Goal: Transaction & Acquisition: Purchase product/service

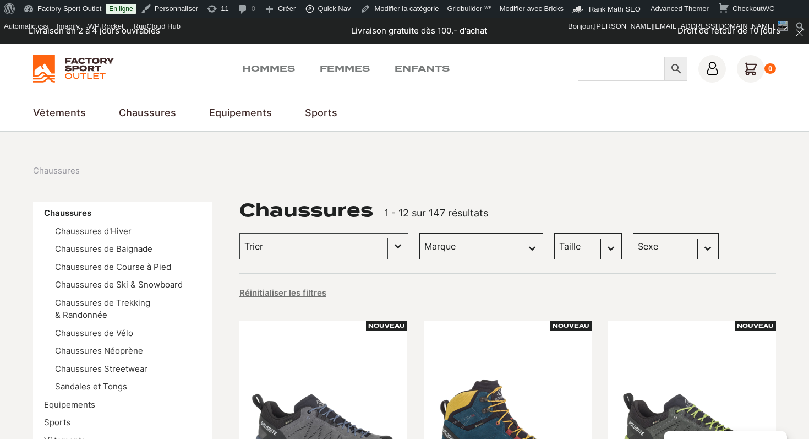
click at [591, 70] on input "Chercher" at bounding box center [621, 69] width 87 height 24
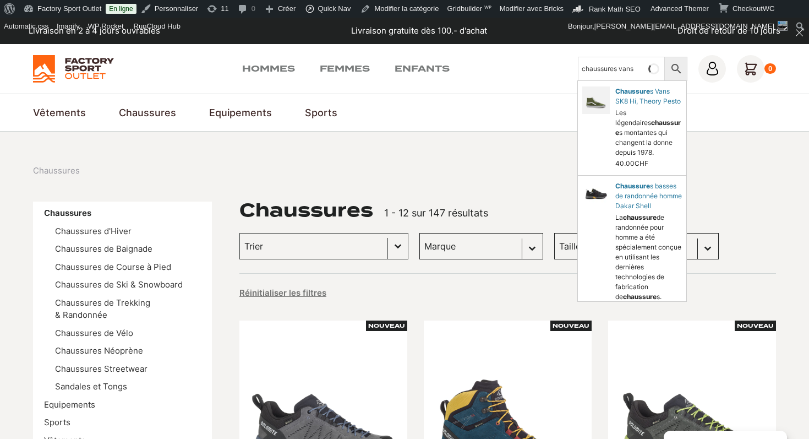
type input "chaussures vans"
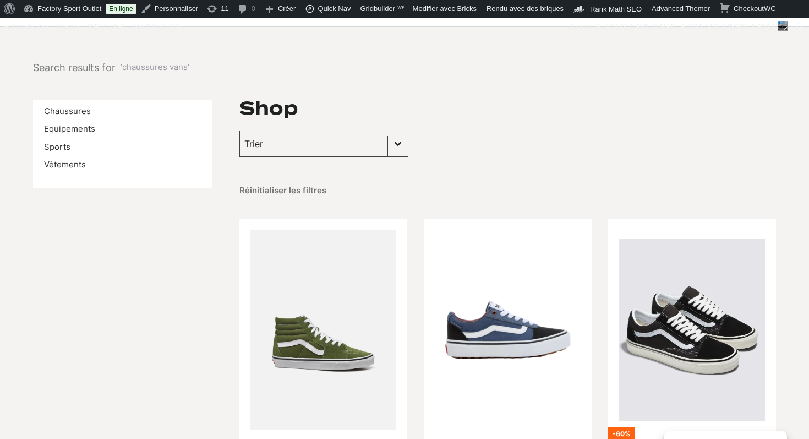
scroll to position [104, 0]
click at [70, 109] on link "Chaussures" at bounding box center [67, 111] width 47 height 10
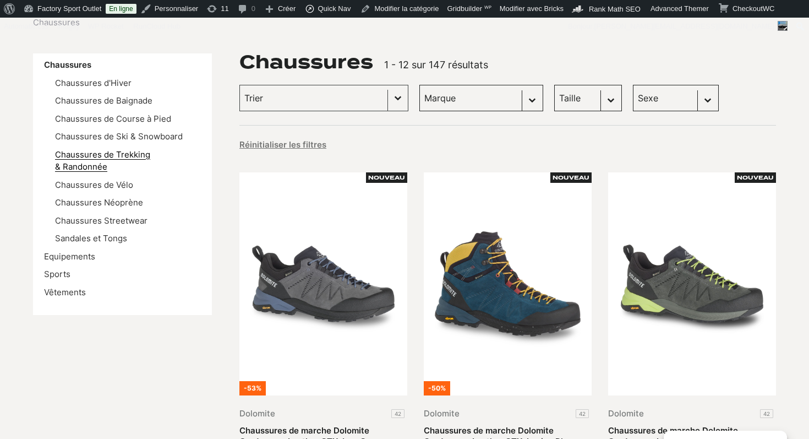
scroll to position [186, 0]
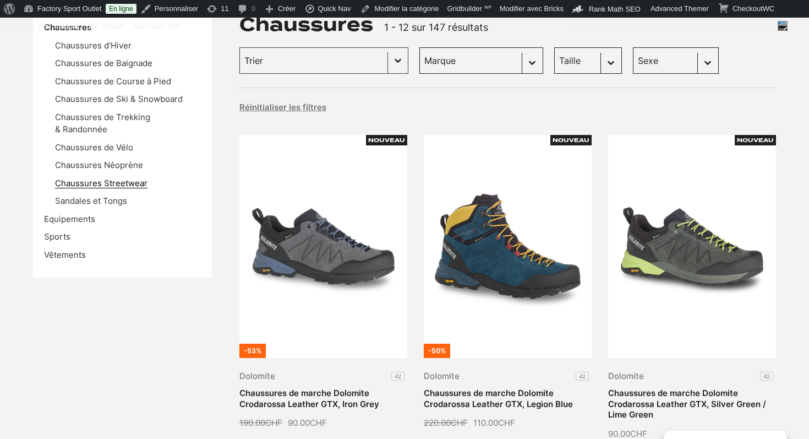
click at [89, 186] on link "Chaussures Streetwear" at bounding box center [101, 183] width 92 height 10
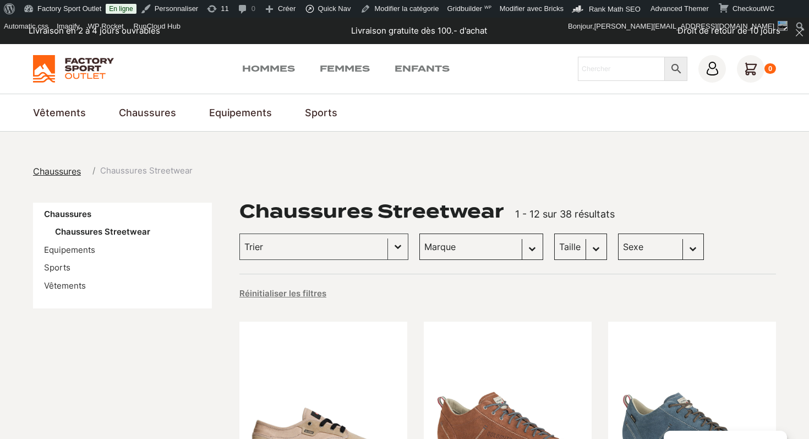
click at [458, 250] on select "Marque Vans (23) Dolomite (5) Globe Skateboards (3) Emerica (1) ES Footwear (1)…" at bounding box center [482, 246] width 124 height 26
select select "vans"
click at [420, 233] on select "Marque Vans (23) Dolomite (5) Globe Skateboards (3) Emerica (1) ES Footwear (1)…" at bounding box center [482, 246] width 124 height 26
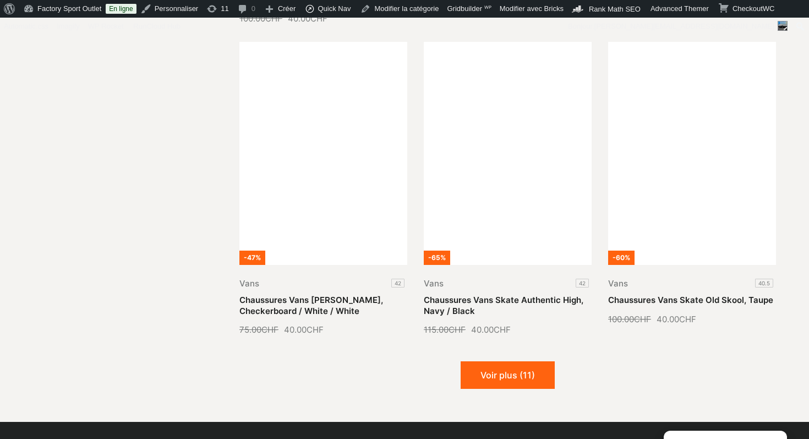
scroll to position [1259, 0]
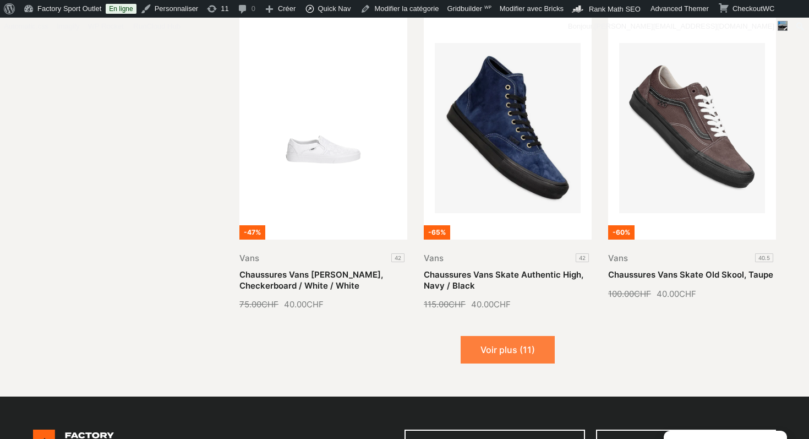
click at [545, 357] on button "Voir plus (11)" at bounding box center [508, 350] width 94 height 28
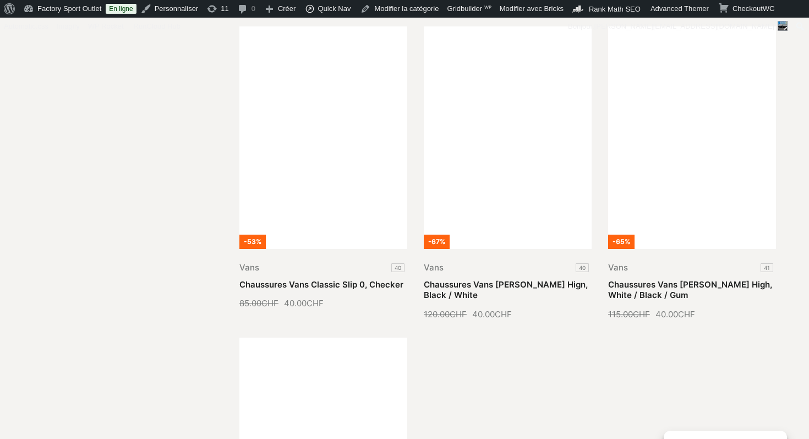
scroll to position [2183, 0]
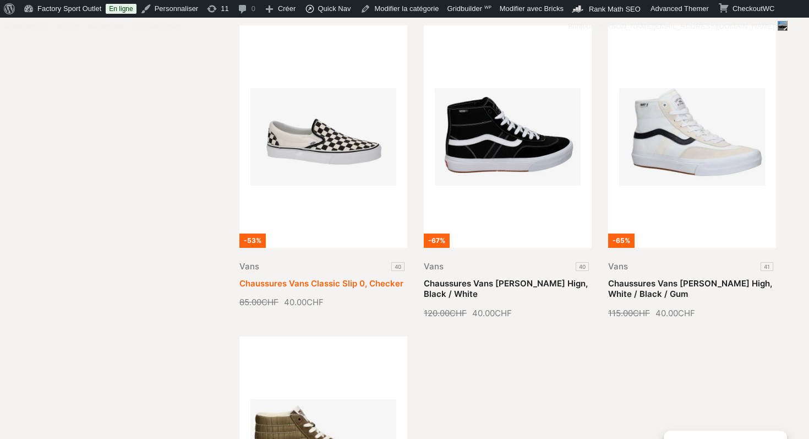
click at [346, 278] on link "Chaussures Vans Classic Slip 0, Checker" at bounding box center [321, 283] width 164 height 10
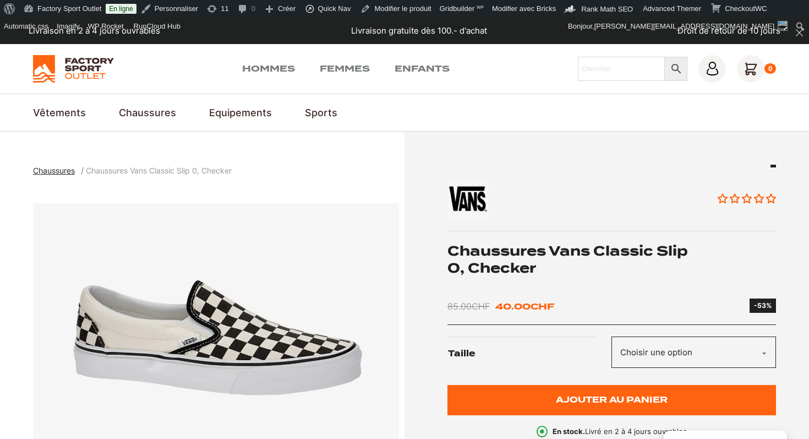
click at [533, 252] on h1 "Chaussures Vans Classic Slip 0, Checker" at bounding box center [612, 259] width 329 height 34
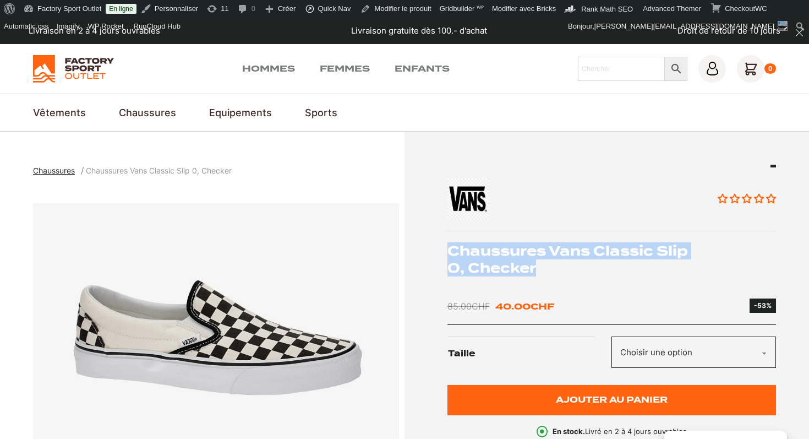
click at [533, 252] on h1 "Chaussures Vans Classic Slip 0, Checker" at bounding box center [612, 259] width 329 height 34
copy div "Chaussures Vans Classic Slip 0, Checker"
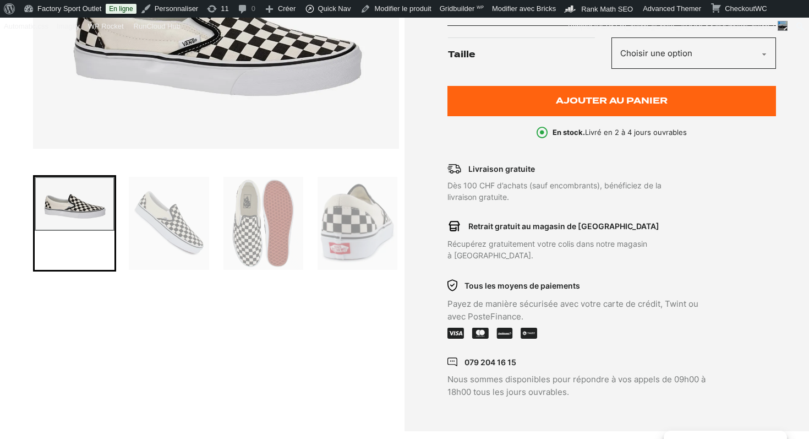
scroll to position [221, 0]
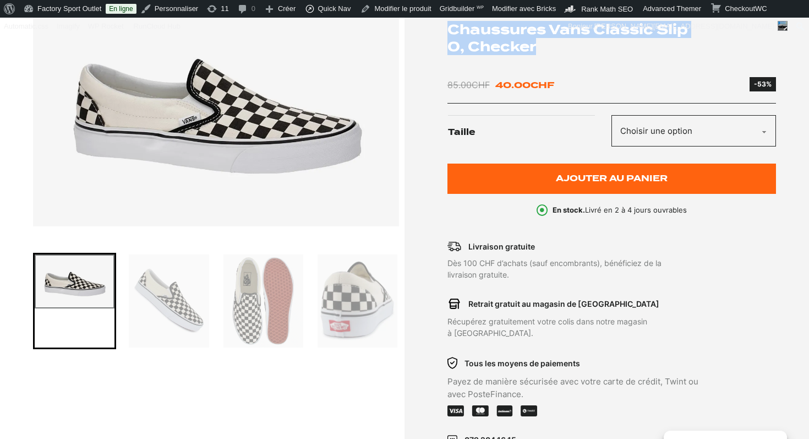
click at [670, 142] on select "Choisir une option 40" at bounding box center [694, 130] width 165 height 31
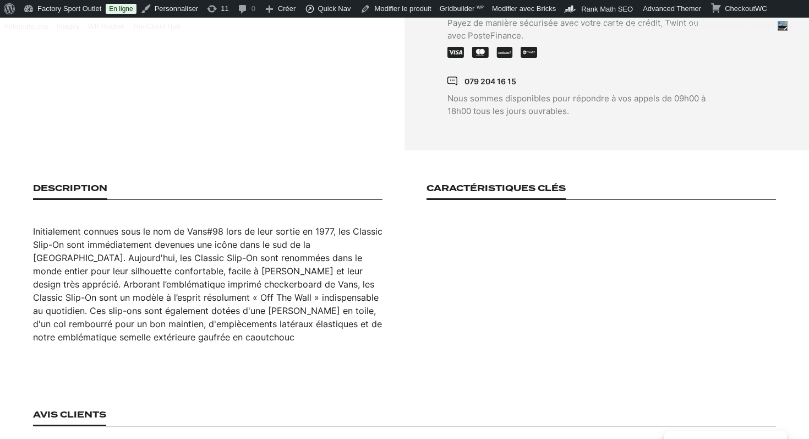
scroll to position [0, 0]
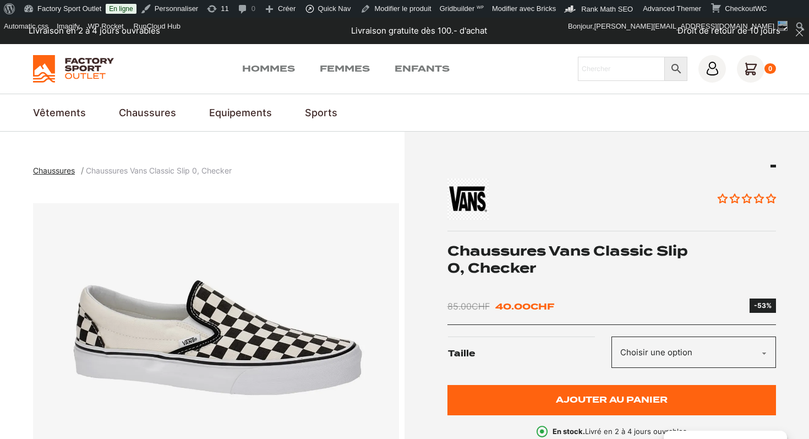
click at [511, 133] on section "Chaussures Chaussures Vans Classic Slip 0, Checker Aucun avis Chaussures Vans C…" at bounding box center [404, 431] width 809 height 599
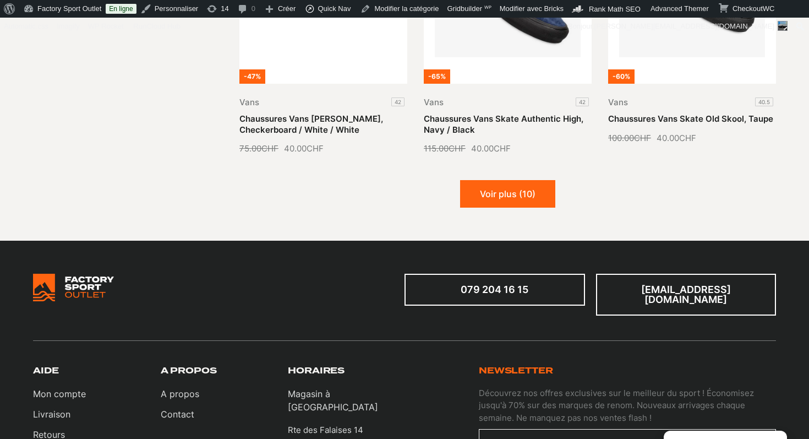
scroll to position [1330, 0]
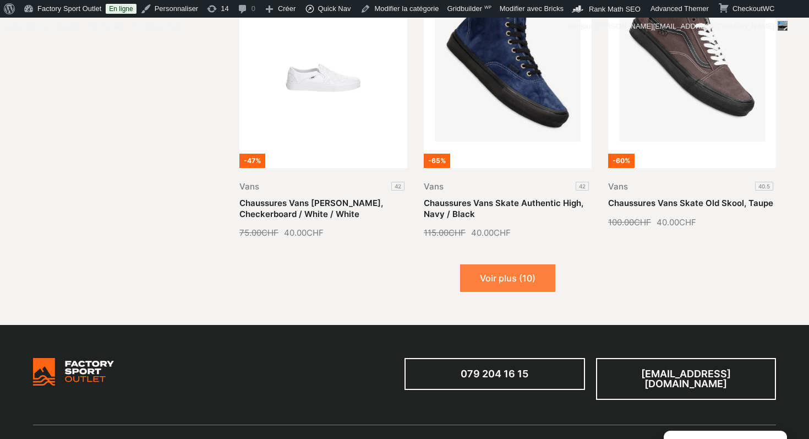
click at [483, 287] on button "Voir plus (10)" at bounding box center [507, 278] width 95 height 28
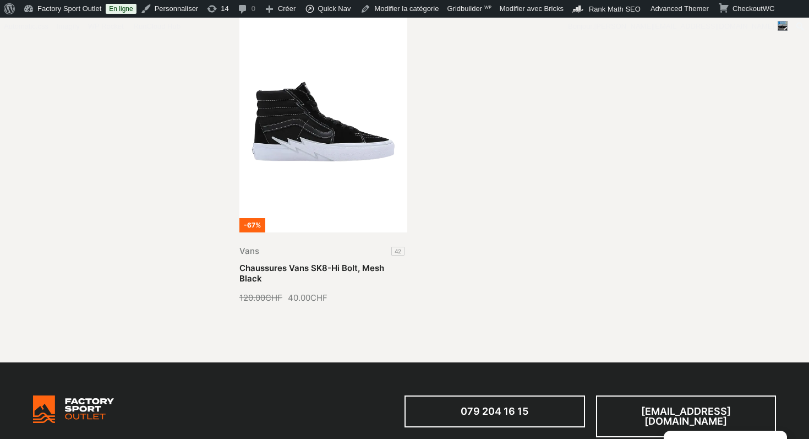
scroll to position [2483, 0]
